Goal: Find specific page/section: Find specific page/section

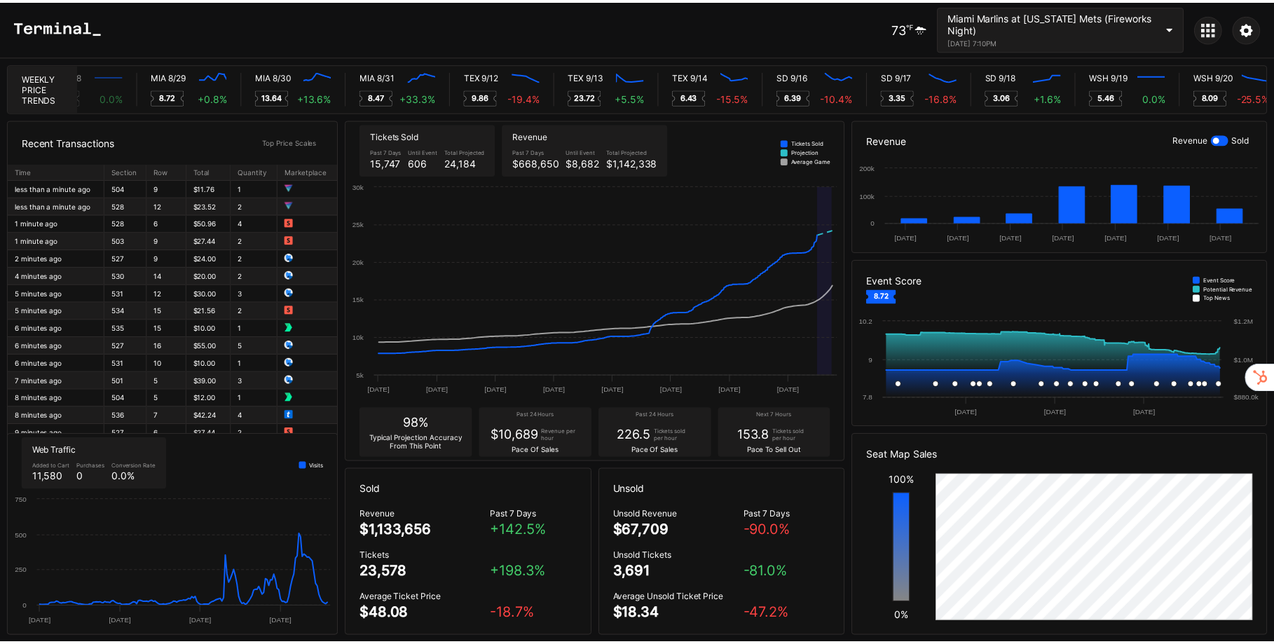
scroll to position [0, 7089]
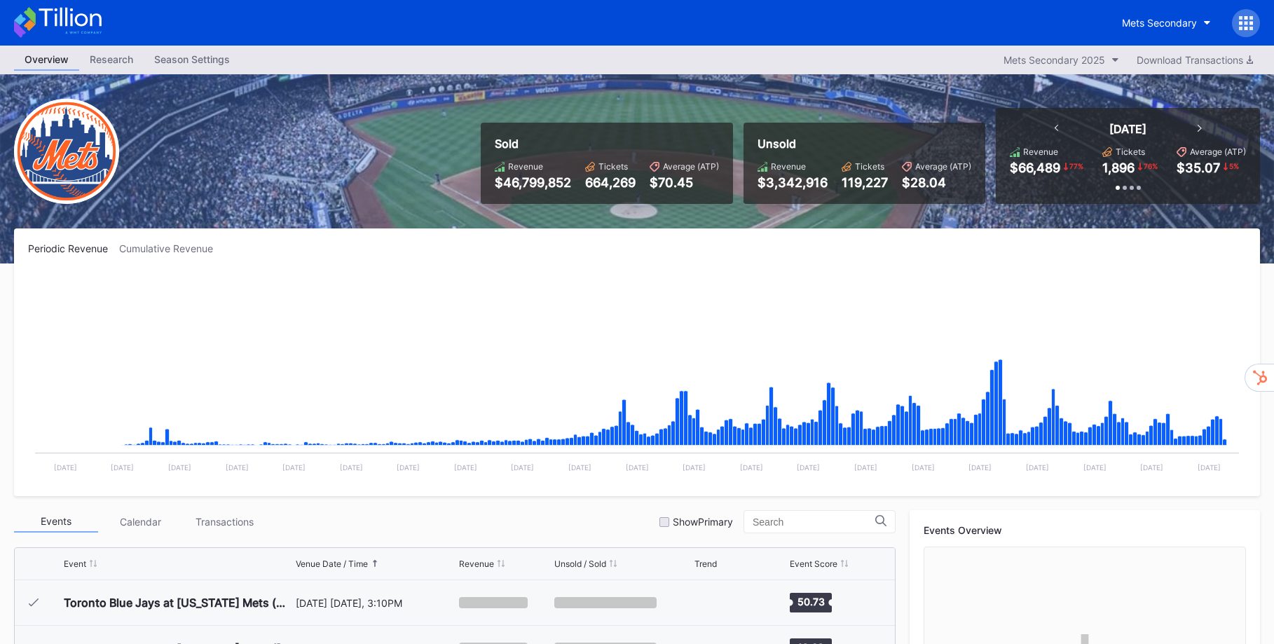
scroll to position [3097, 0]
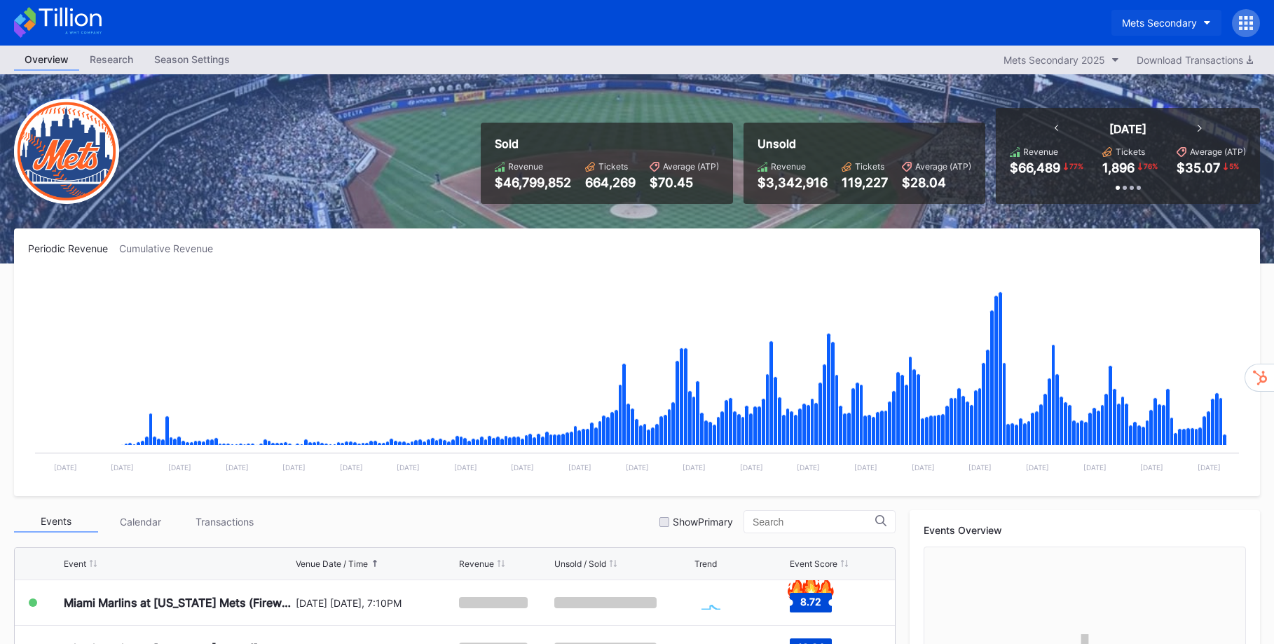
click at [1201, 29] on button "Mets Secondary" at bounding box center [1166, 23] width 110 height 26
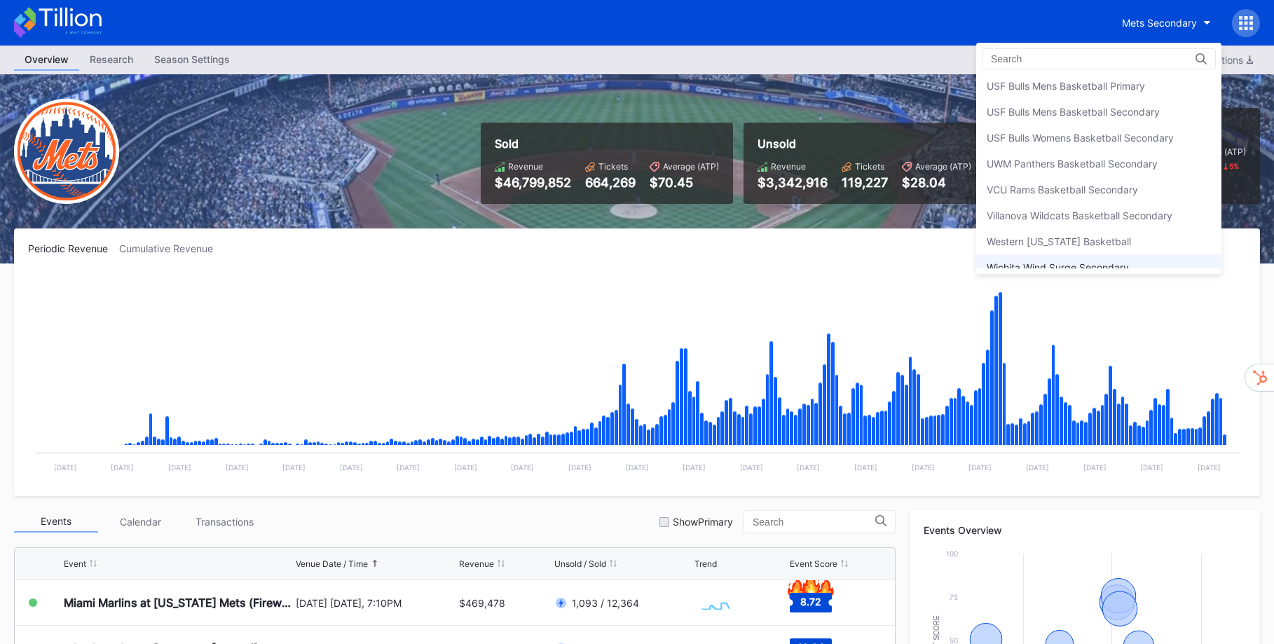
scroll to position [4554, 0]
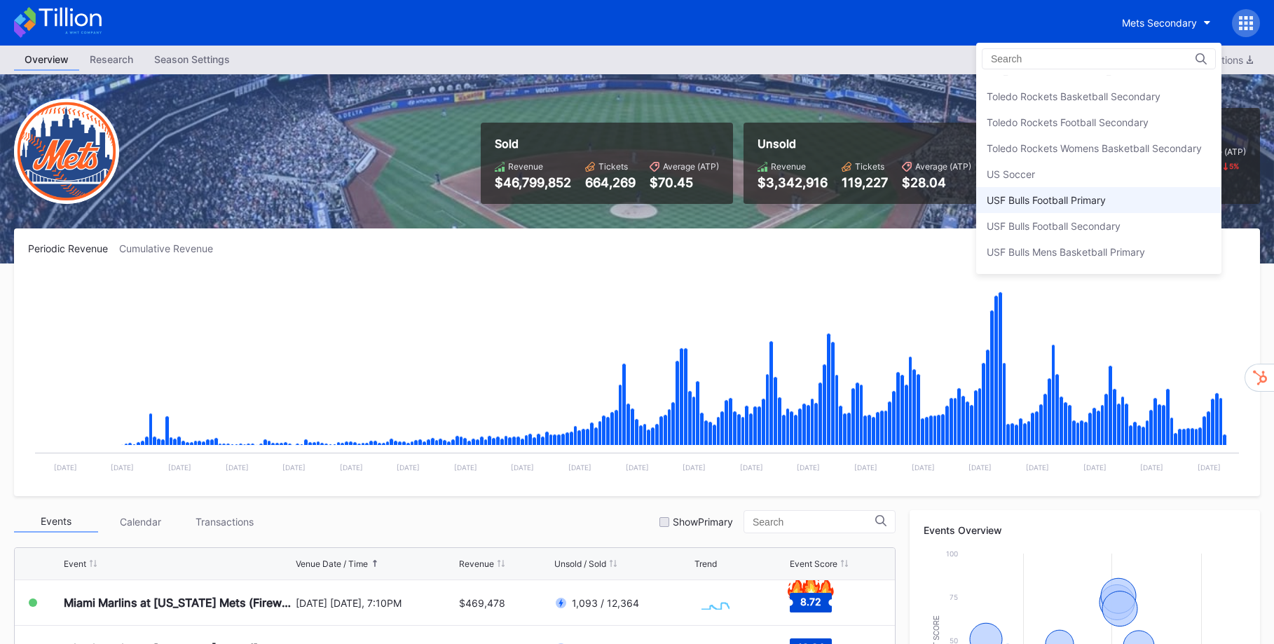
click at [1088, 204] on div "USF Bulls Football Primary" at bounding box center [1045, 200] width 119 height 12
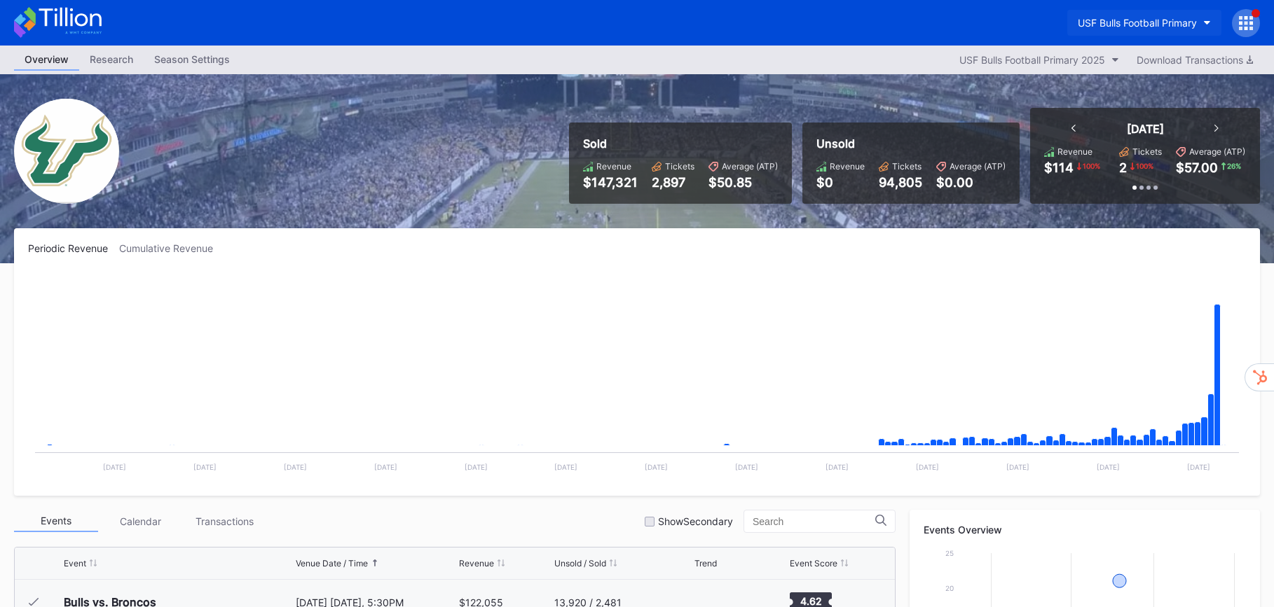
click at [1197, 25] on button "USF Bulls Football Primary" at bounding box center [1144, 23] width 154 height 26
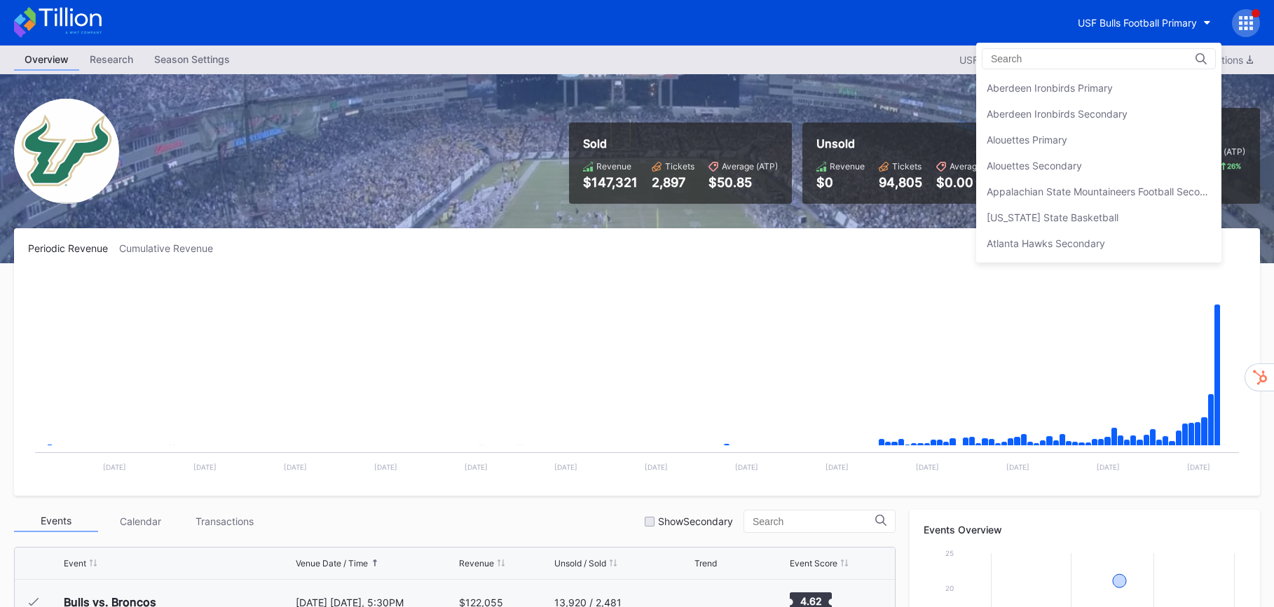
scroll to position [4666, 0]
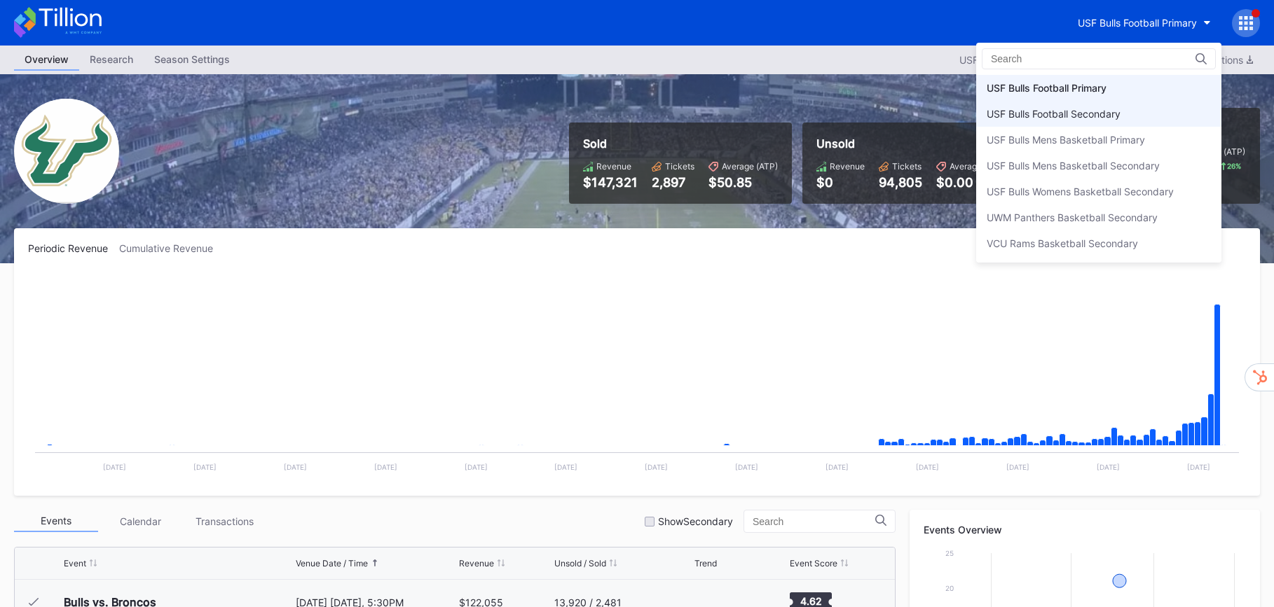
click at [1120, 111] on div "USF Bulls Football Secondary" at bounding box center [1053, 114] width 134 height 12
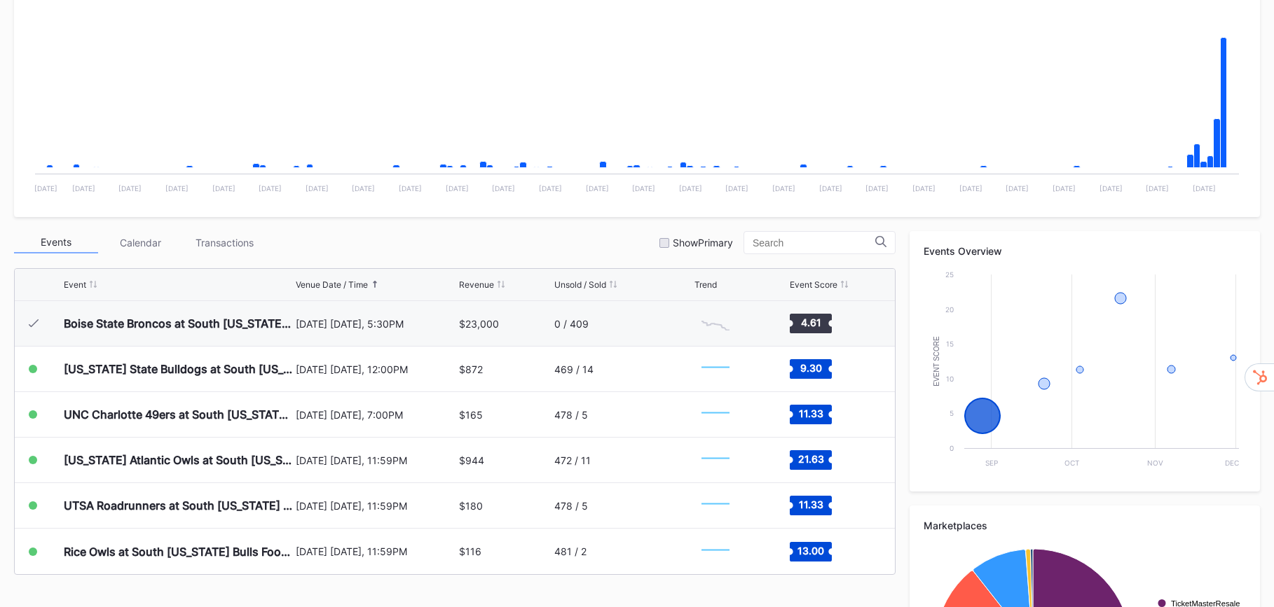
scroll to position [251, 0]
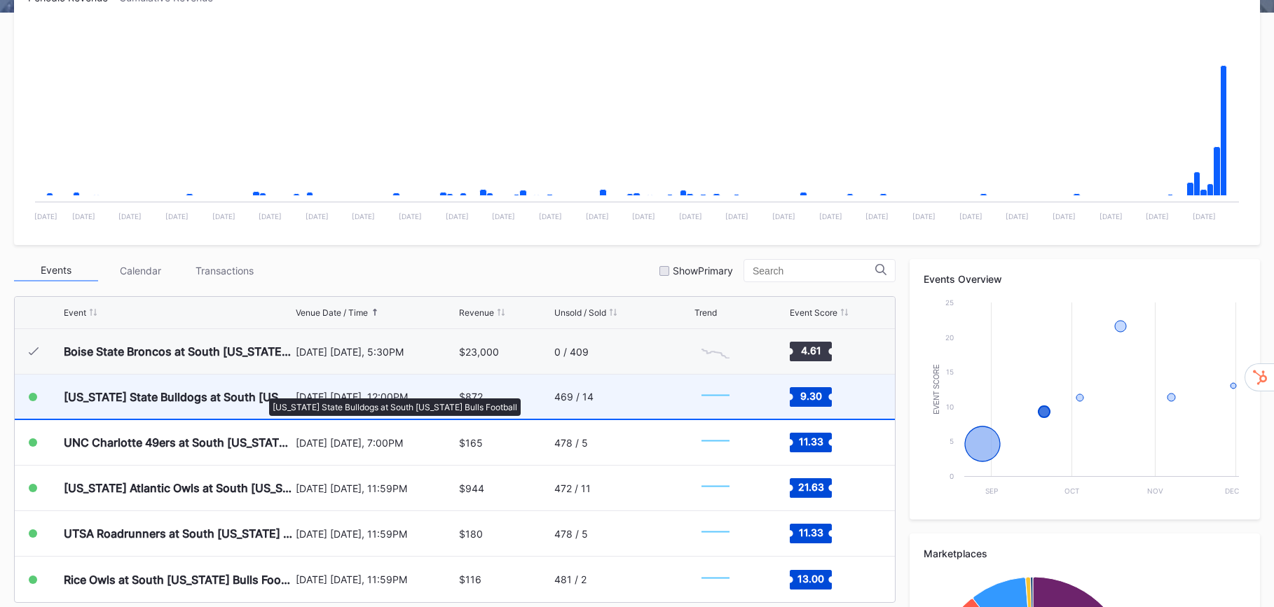
click at [262, 392] on div "[US_STATE] State Bulldogs at South [US_STATE] Bulls Football" at bounding box center [178, 397] width 228 height 14
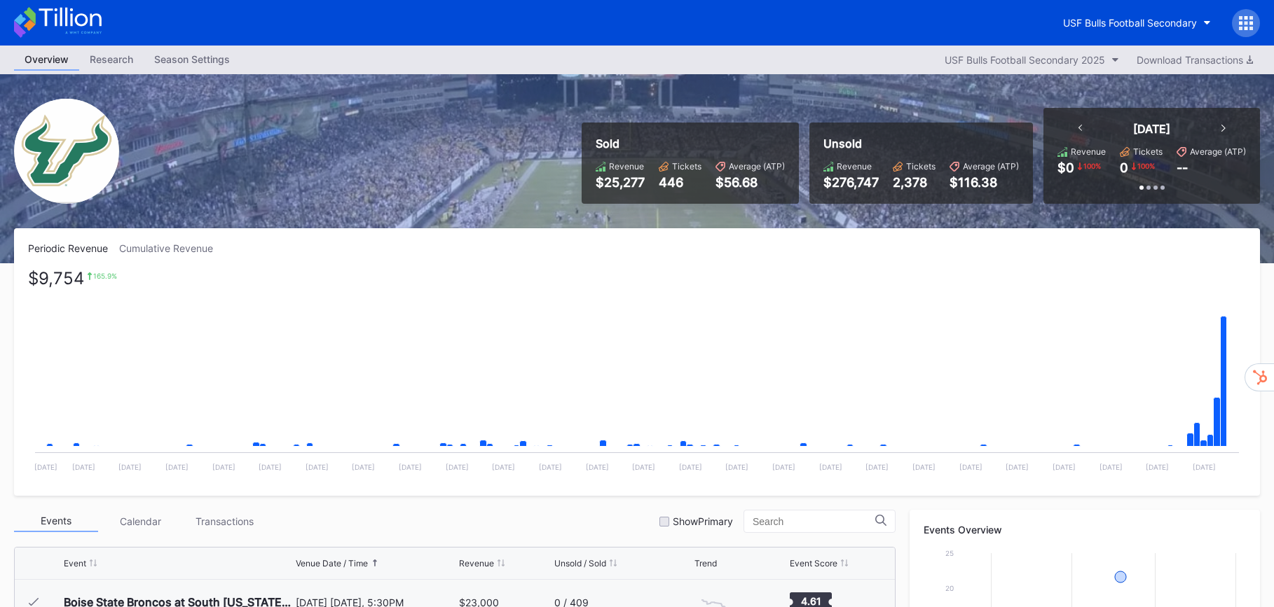
click at [1228, 449] on rect "Chart title" at bounding box center [637, 377] width 1218 height 210
drag, startPoint x: 1228, startPoint y: 442, endPoint x: 1242, endPoint y: 440, distance: 13.5
click at [1242, 440] on rect "Chart title" at bounding box center [637, 377] width 1218 height 210
click at [1202, 26] on button "USF Bulls Football Secondary" at bounding box center [1136, 23] width 169 height 26
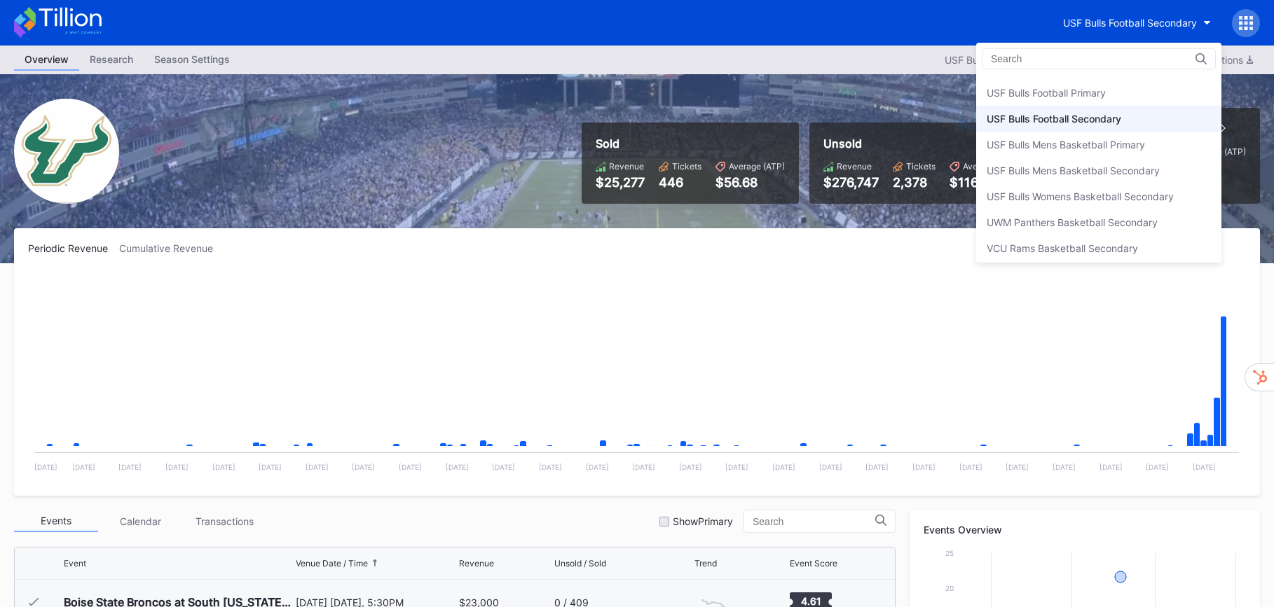
scroll to position [4658, 0]
click at [1109, 97] on div "USF Bulls Football Primary" at bounding box center [1098, 96] width 245 height 26
